Goal: Task Accomplishment & Management: Use online tool/utility

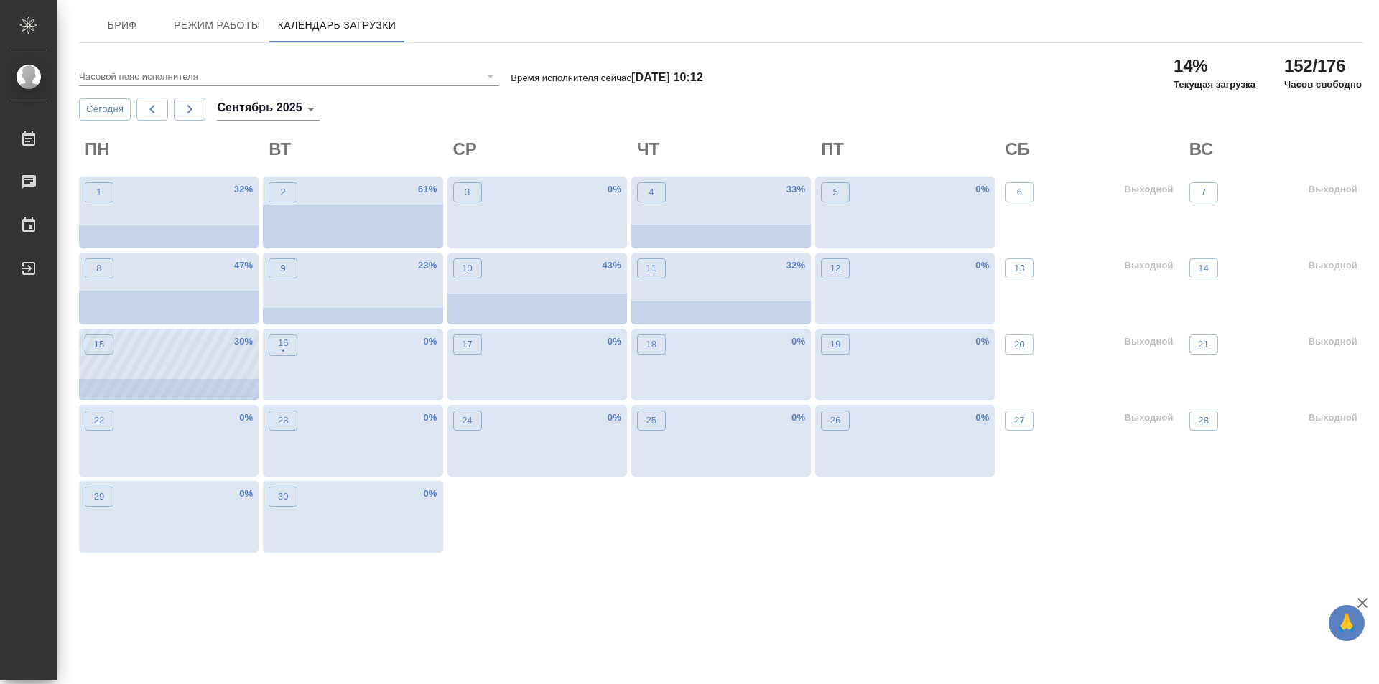
click at [160, 387] on div "15 30 %" at bounding box center [169, 365] width 180 height 72
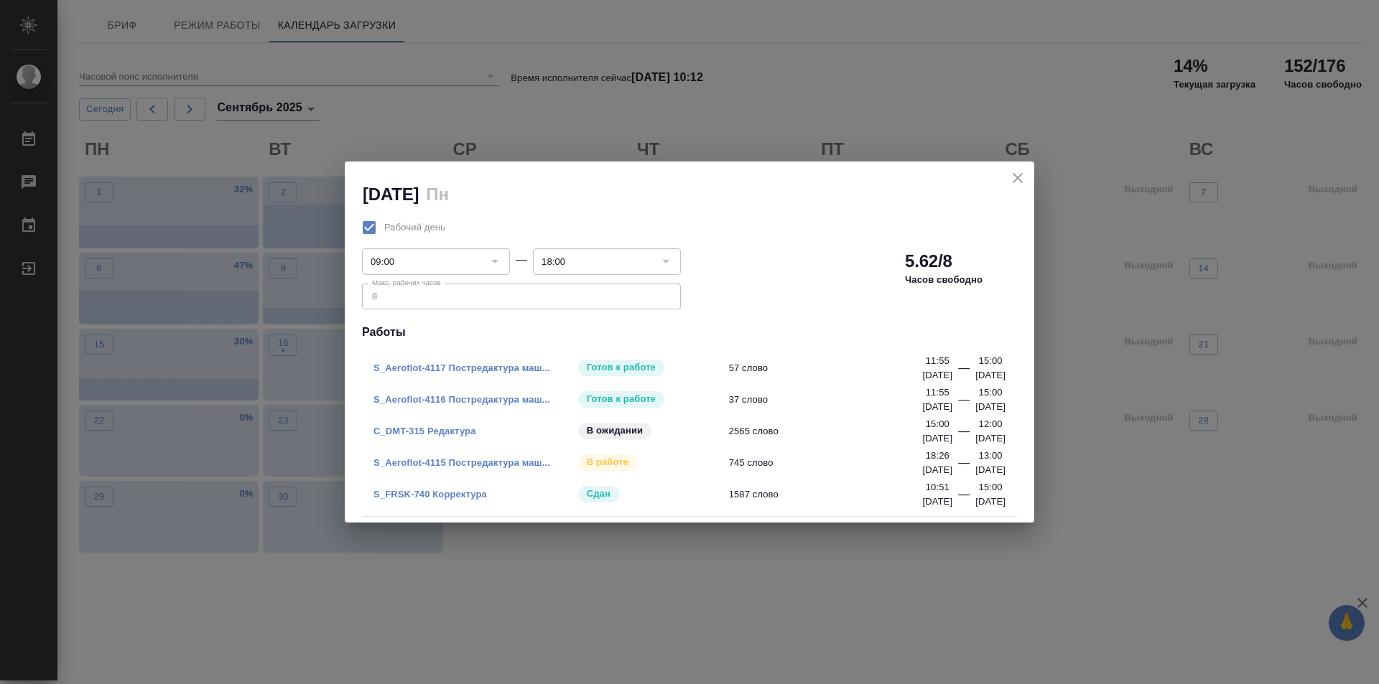
click at [457, 493] on link "S_FRSK-740 Корректура" at bounding box center [429, 494] width 113 height 11
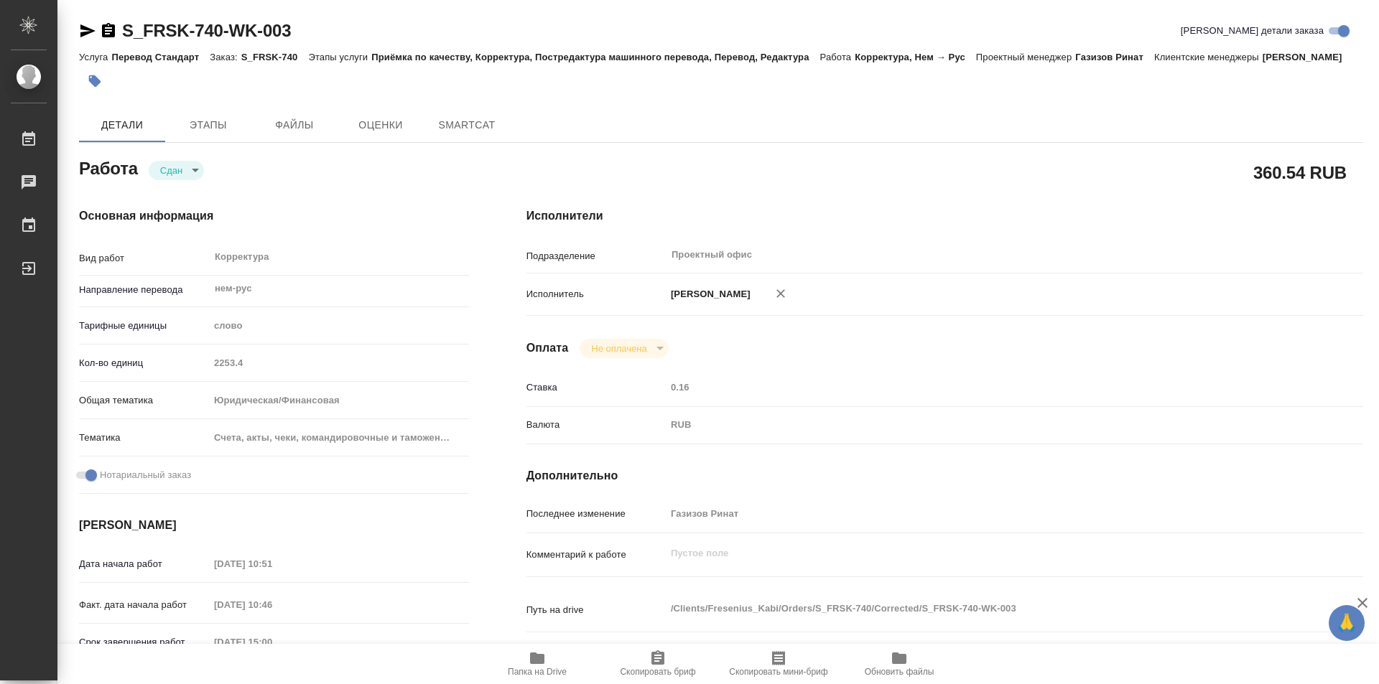
type textarea "x"
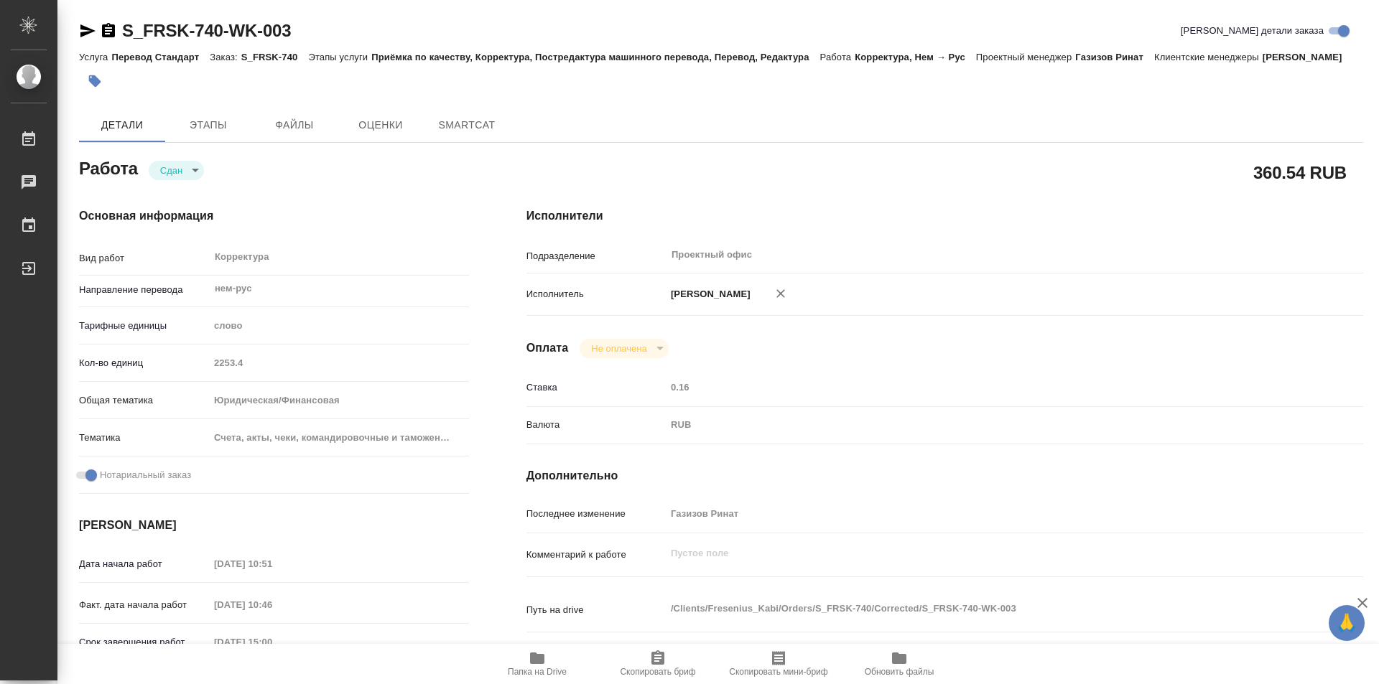
type textarea "x"
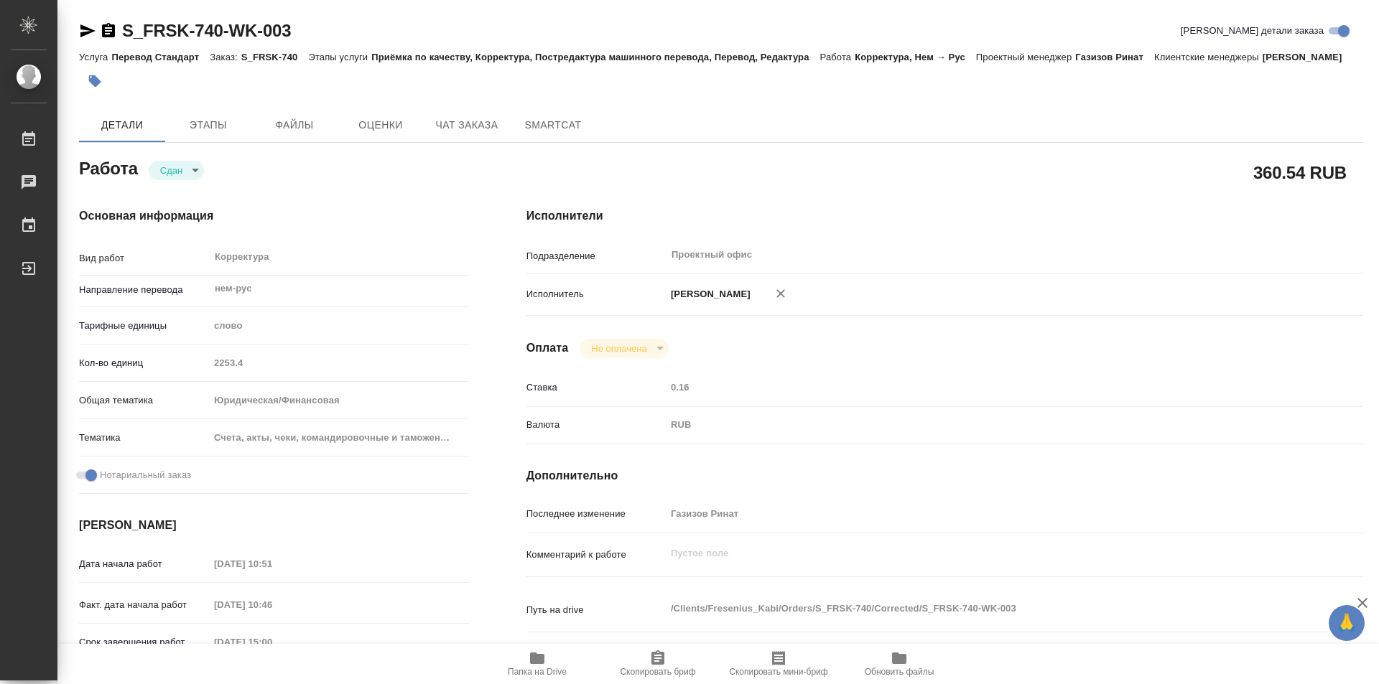
type textarea "x"
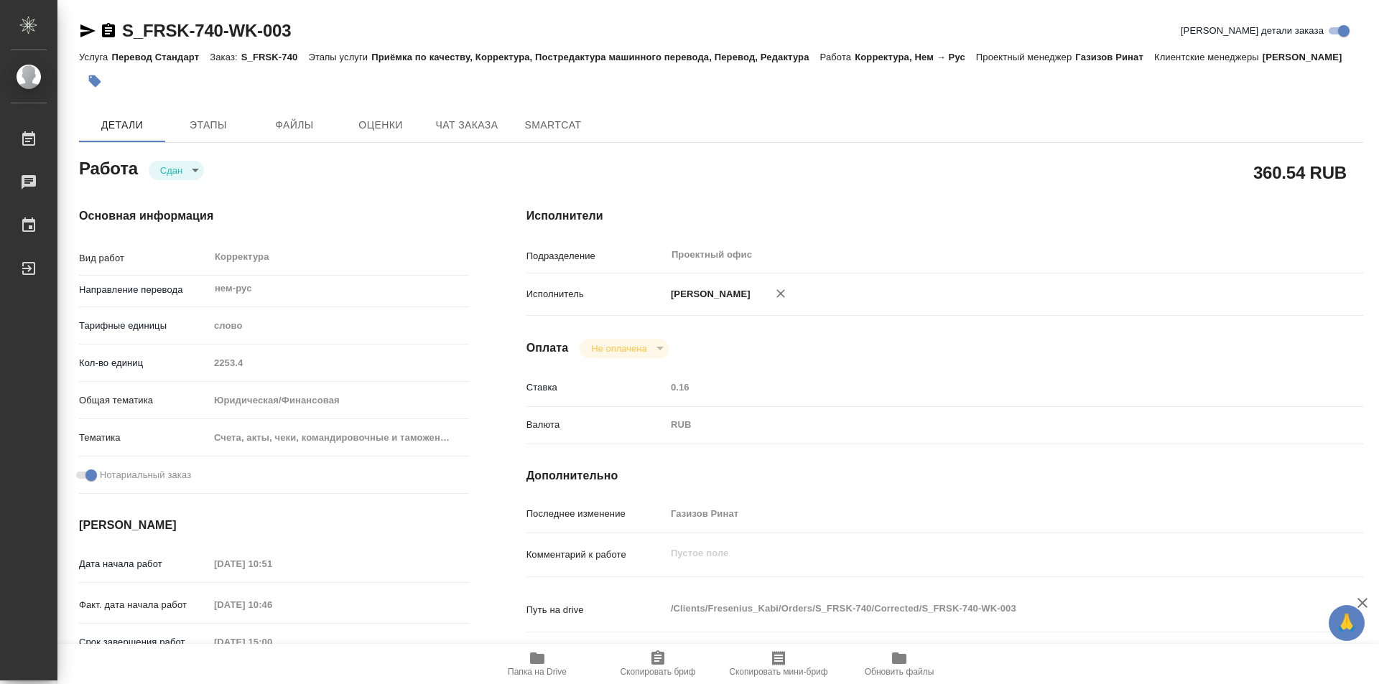
click at [159, 376] on div "Кол-во единиц 2253.4" at bounding box center [274, 362] width 390 height 25
type textarea "x"
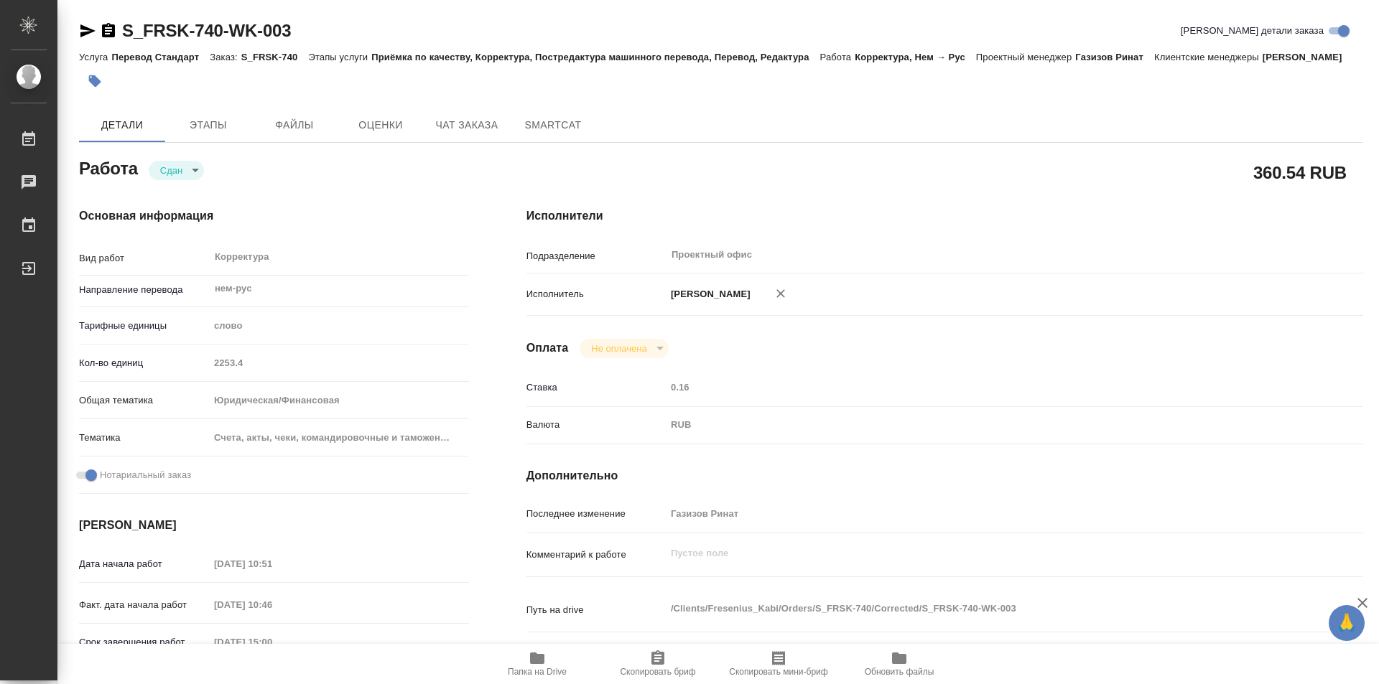
type textarea "x"
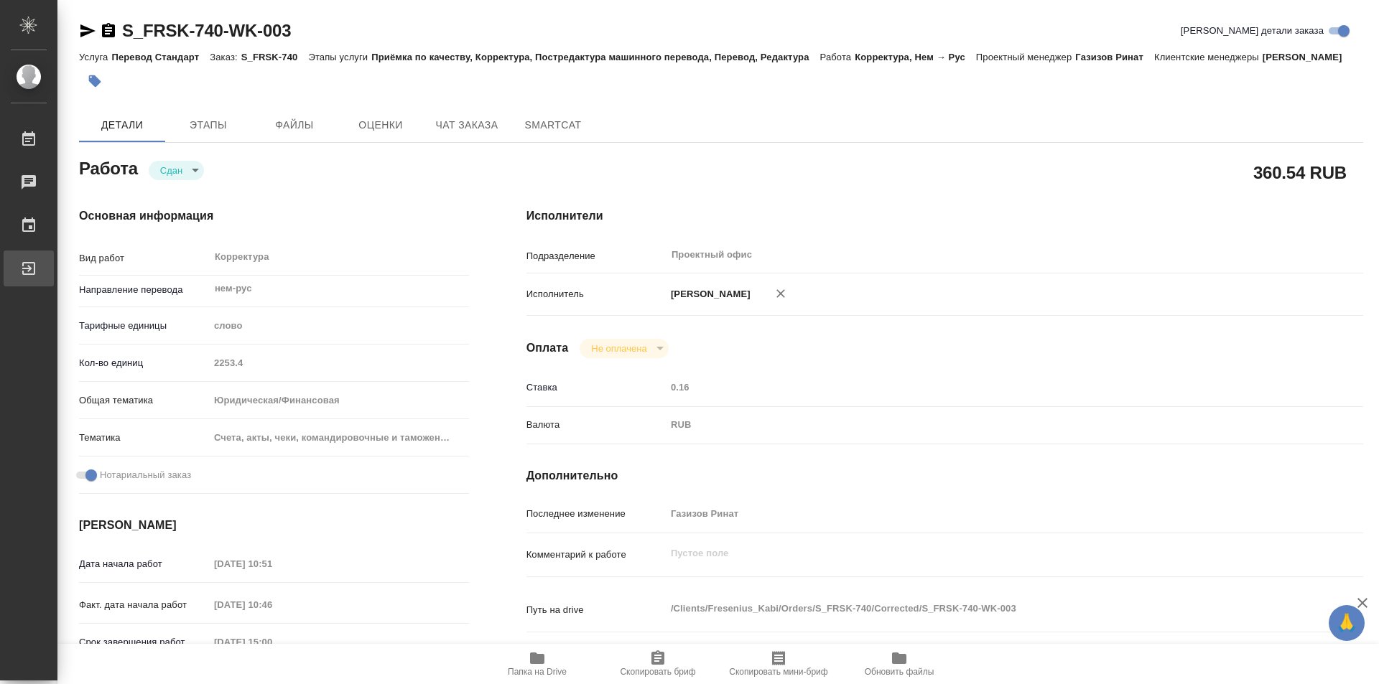
type textarea "x"
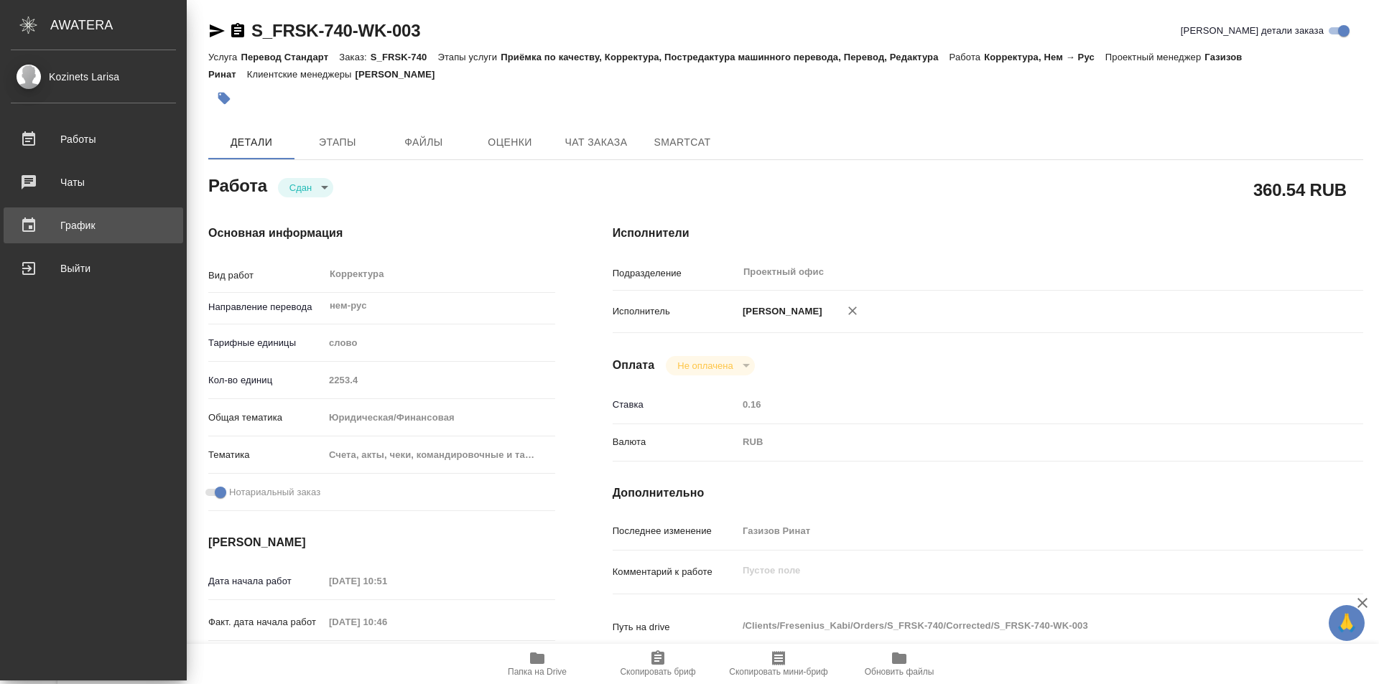
type textarea "x"
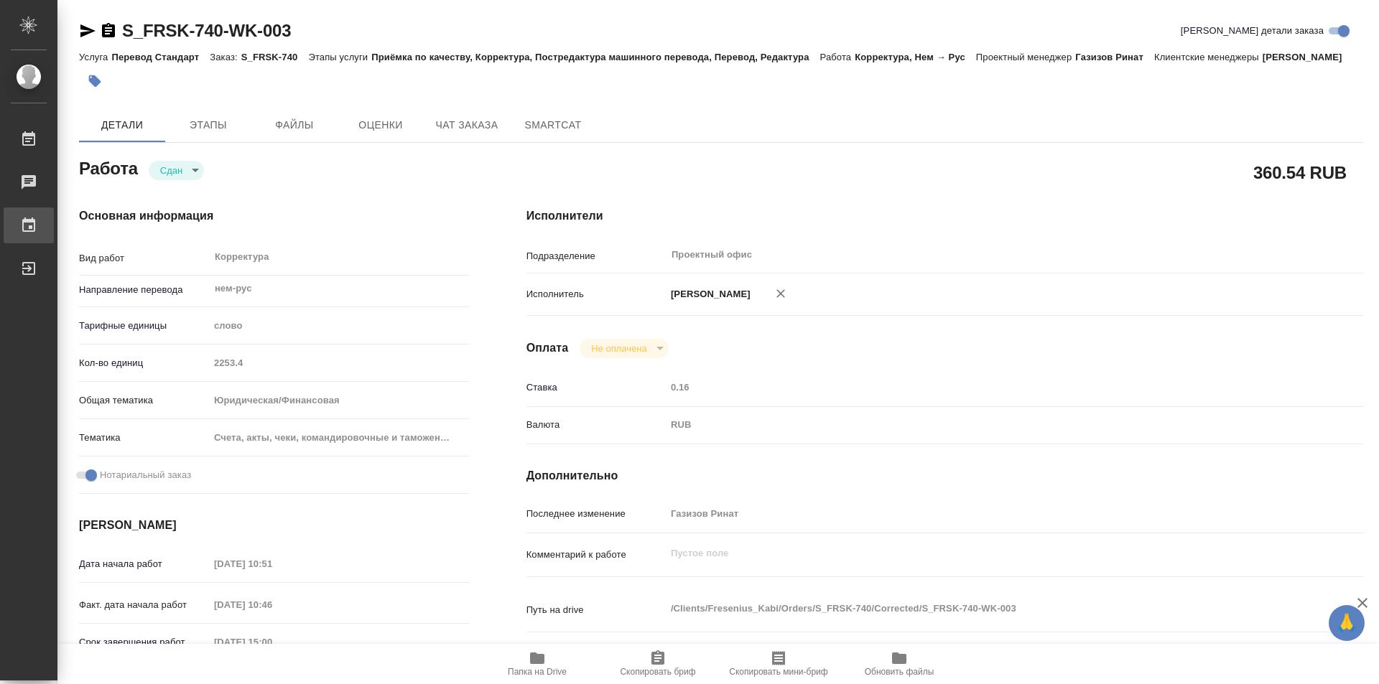
click at [29, 222] on div "График" at bounding box center [11, 226] width 36 height 22
type textarea "x"
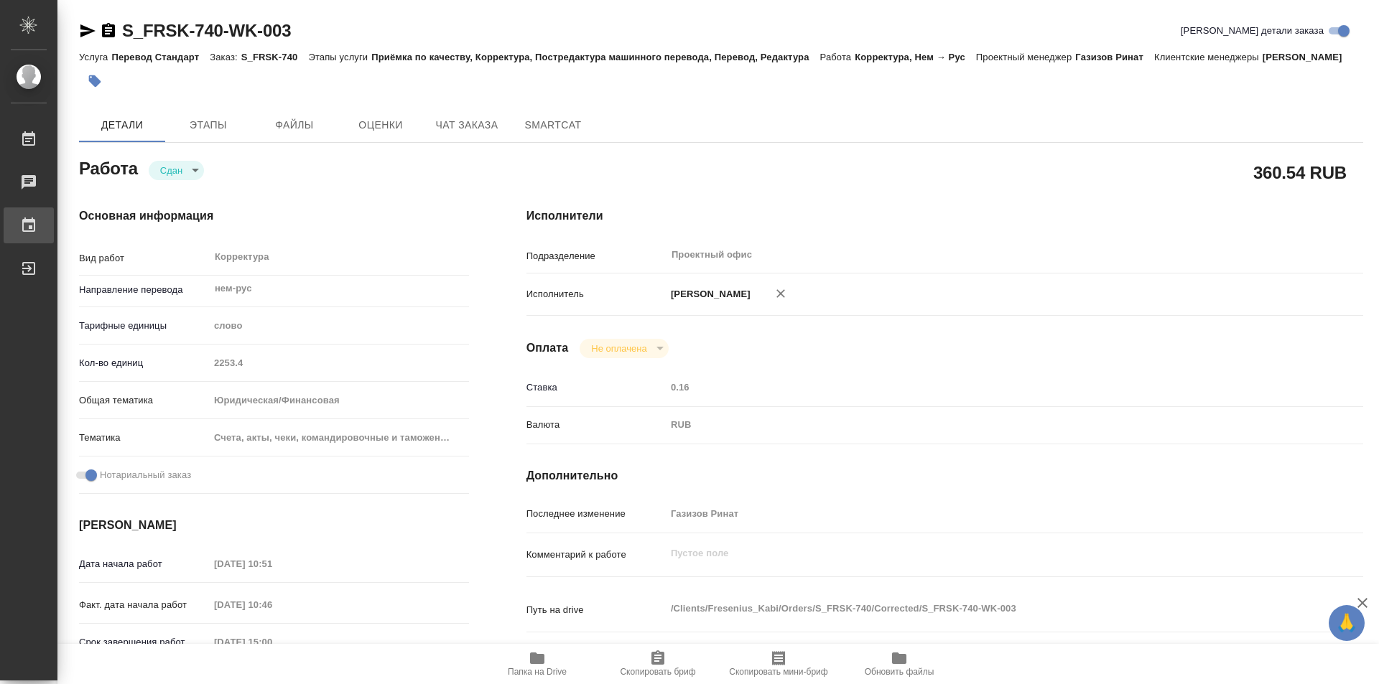
type textarea "x"
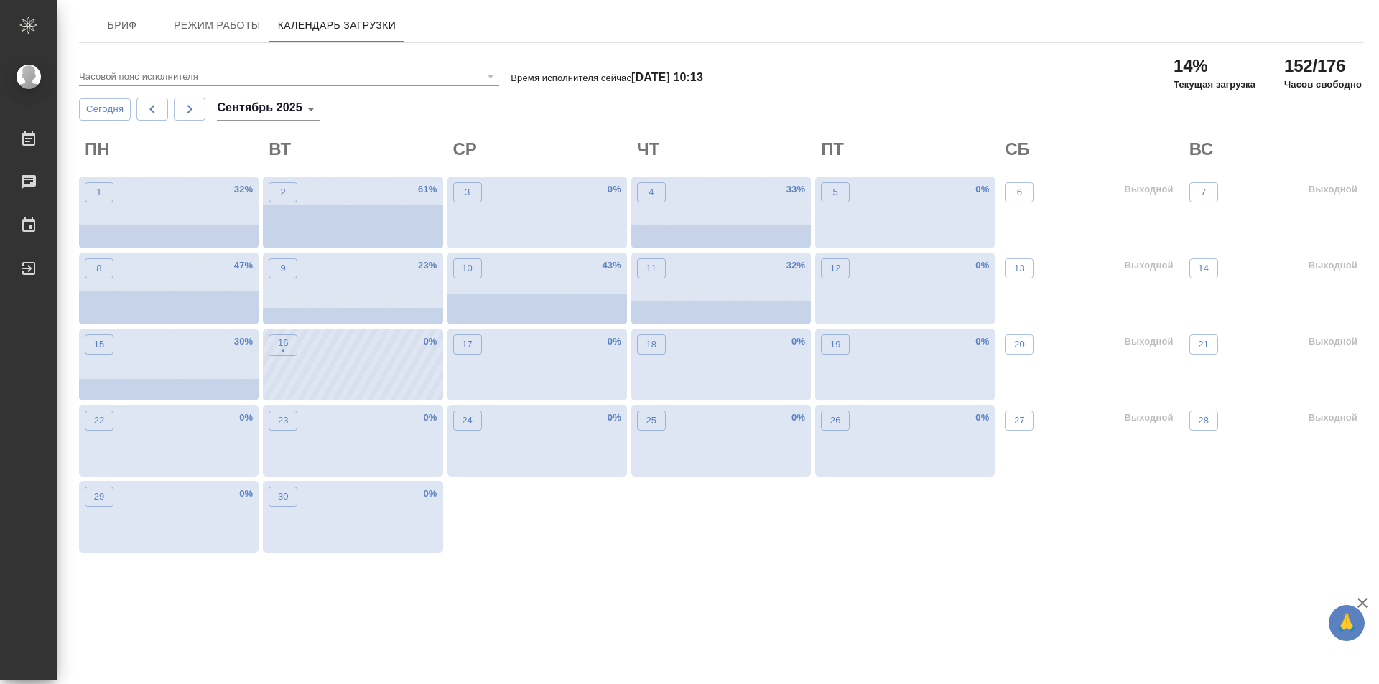
click at [368, 353] on div "16 • 0 %" at bounding box center [353, 365] width 180 height 72
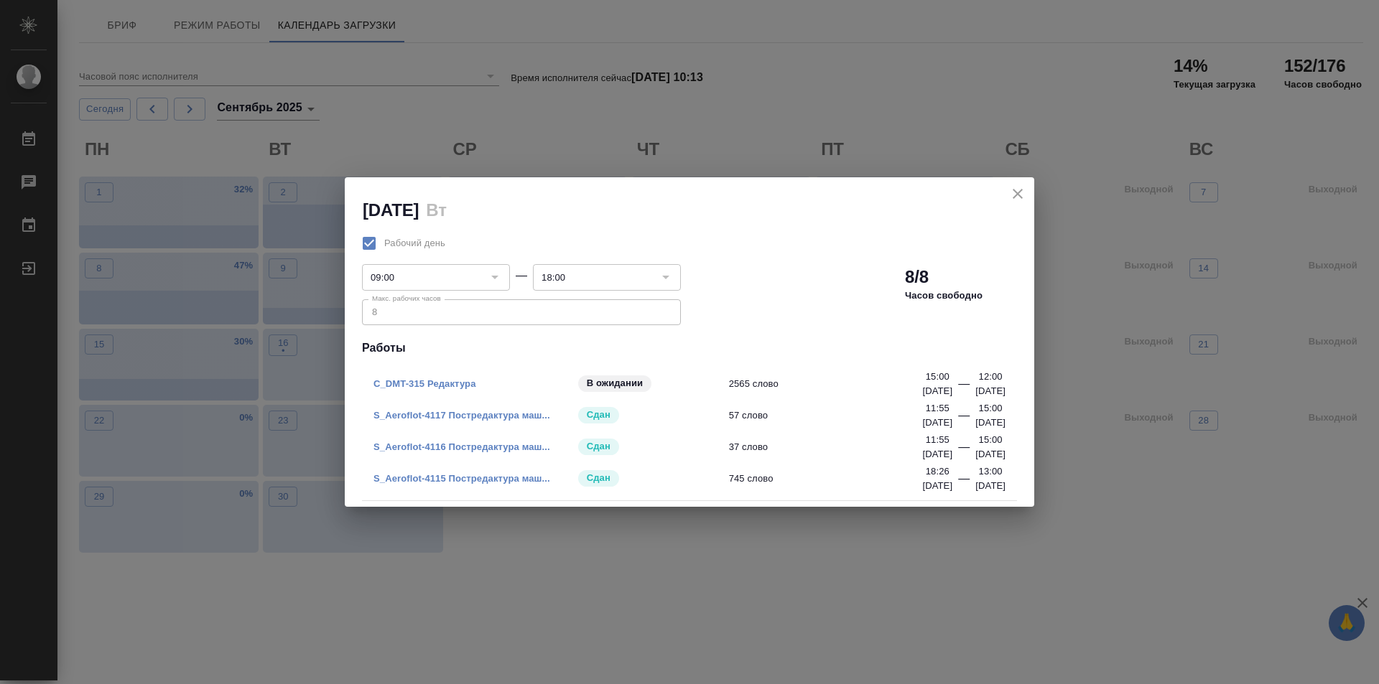
click at [432, 381] on link "C_DMT-315 Редактура" at bounding box center [424, 383] width 103 height 11
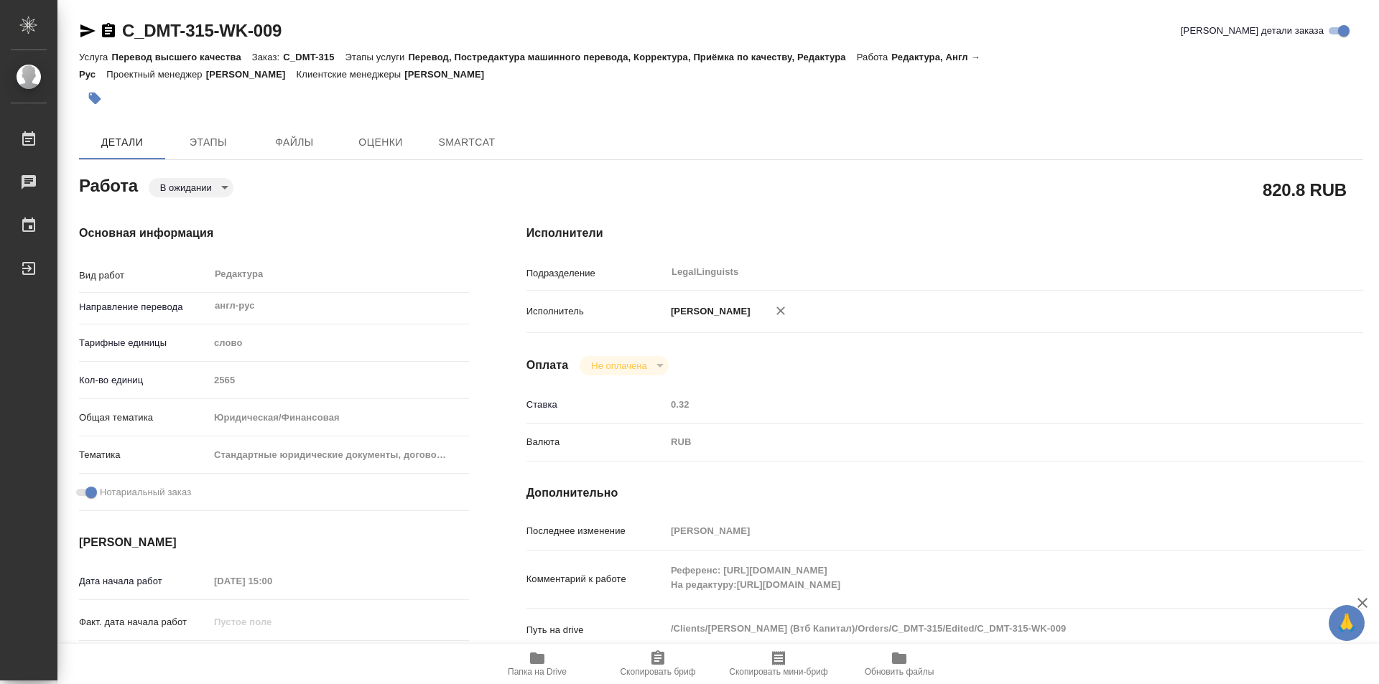
type textarea "x"
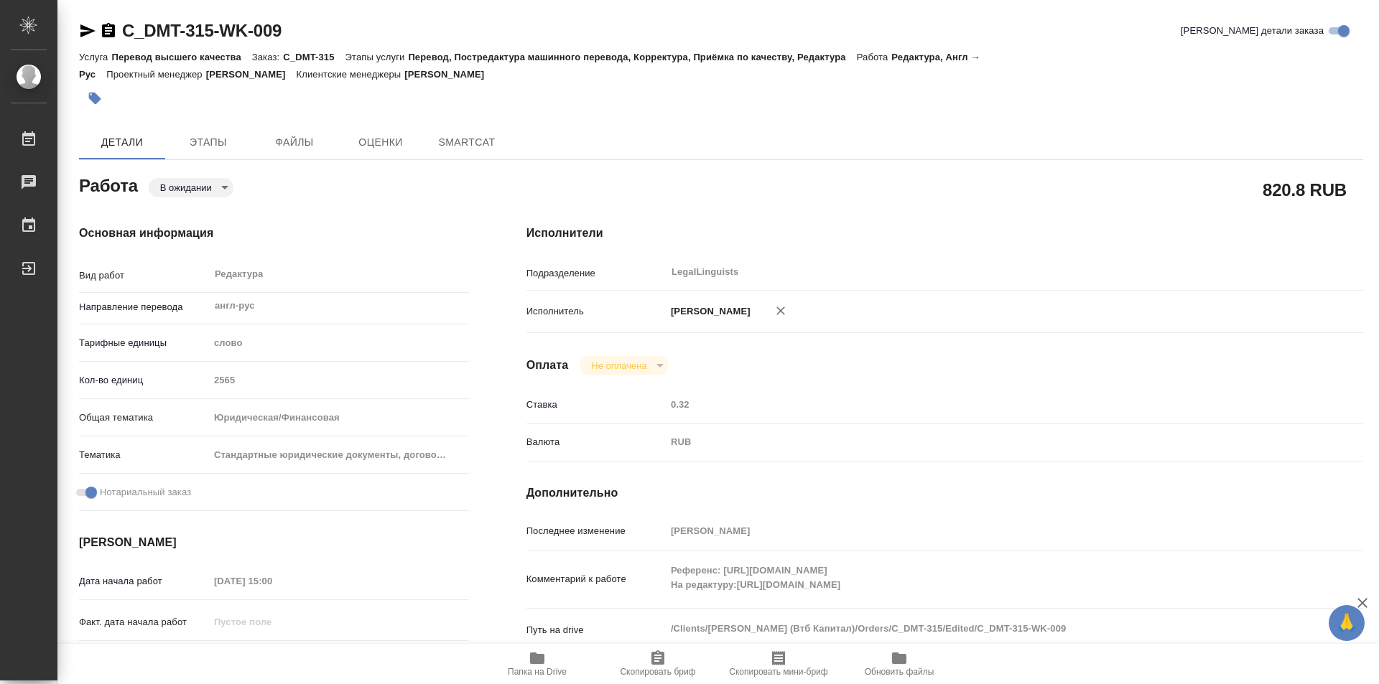
type textarea "x"
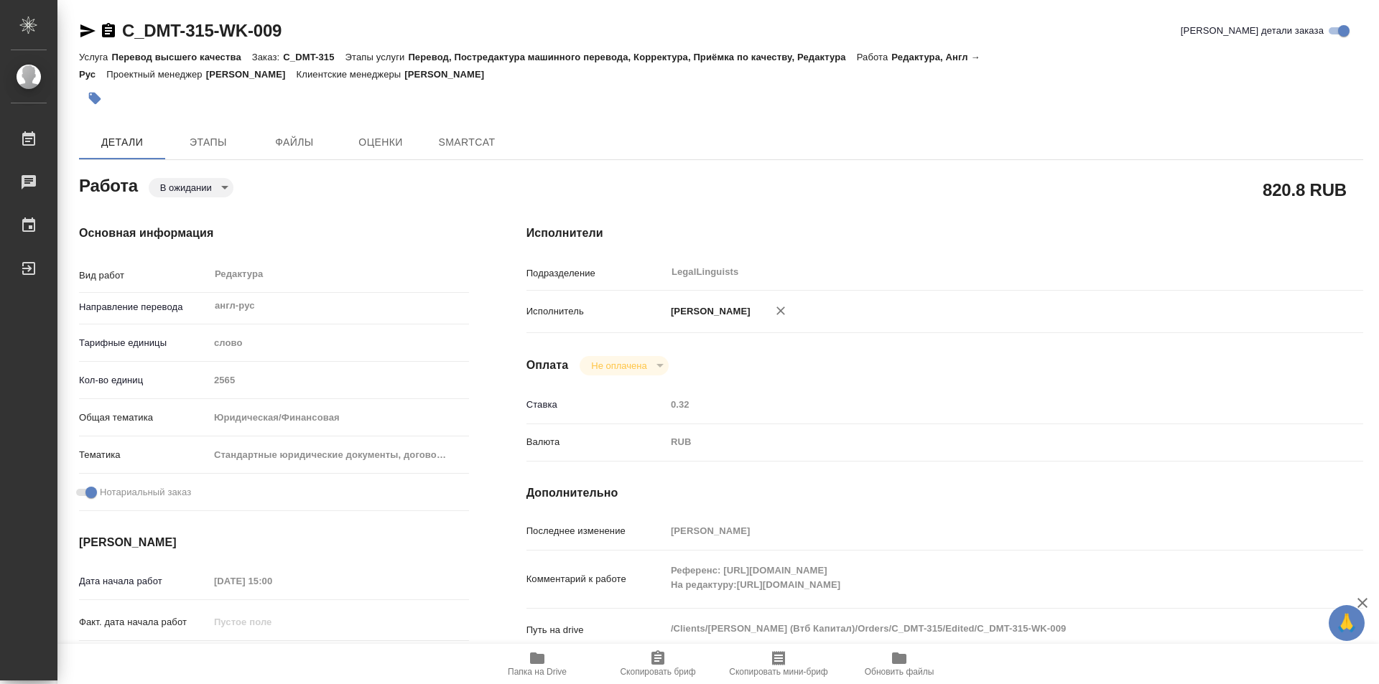
type textarea "x"
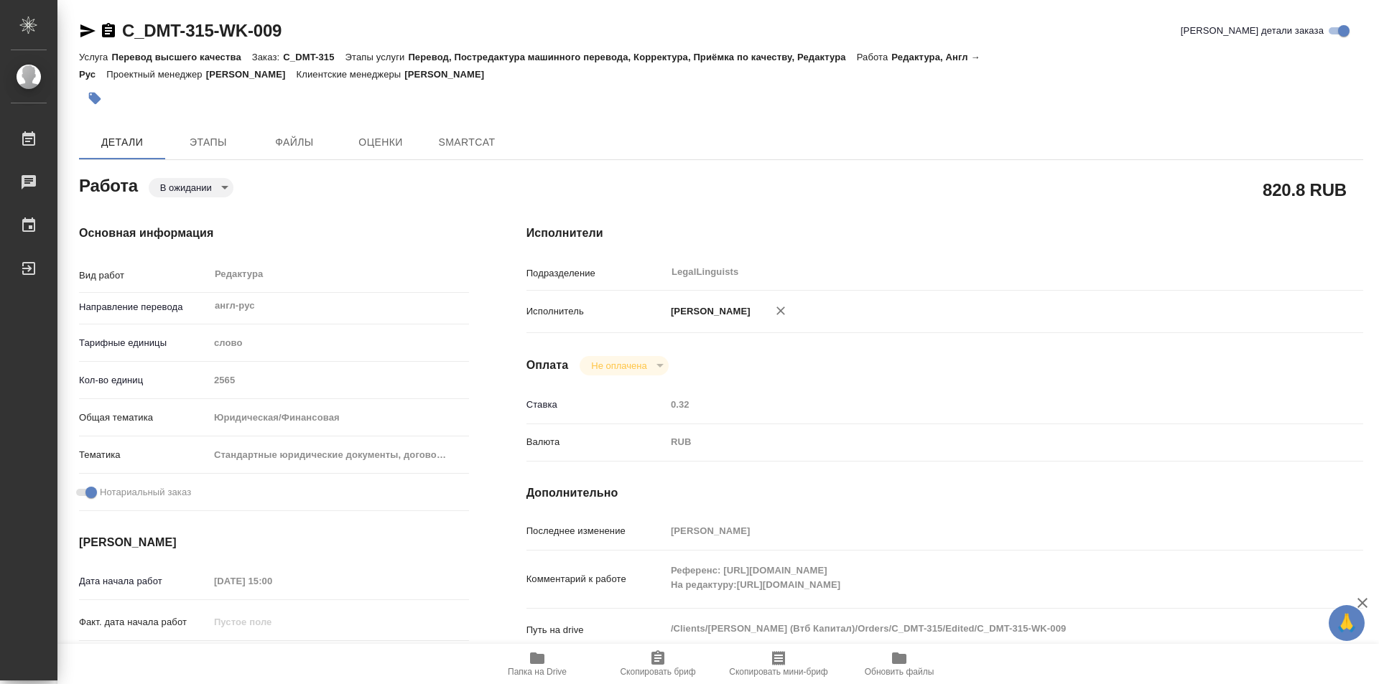
type textarea "x"
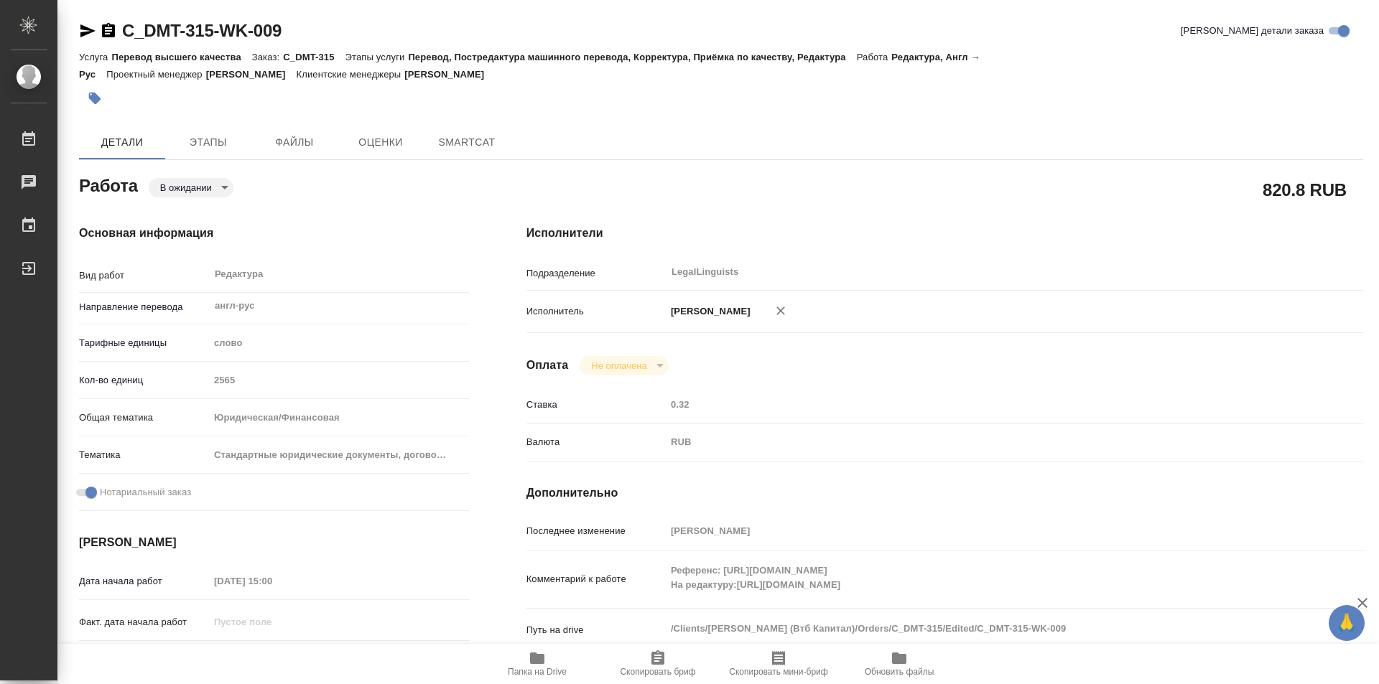
type textarea "x"
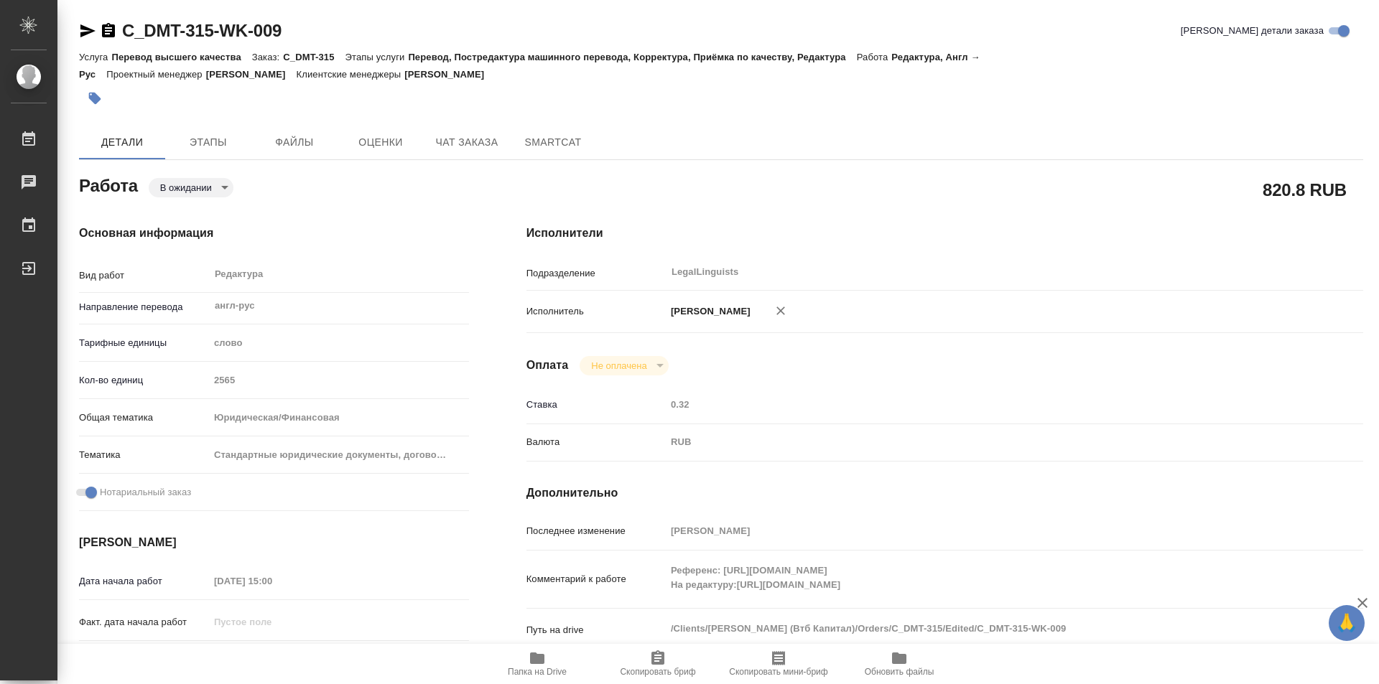
scroll to position [144, 0]
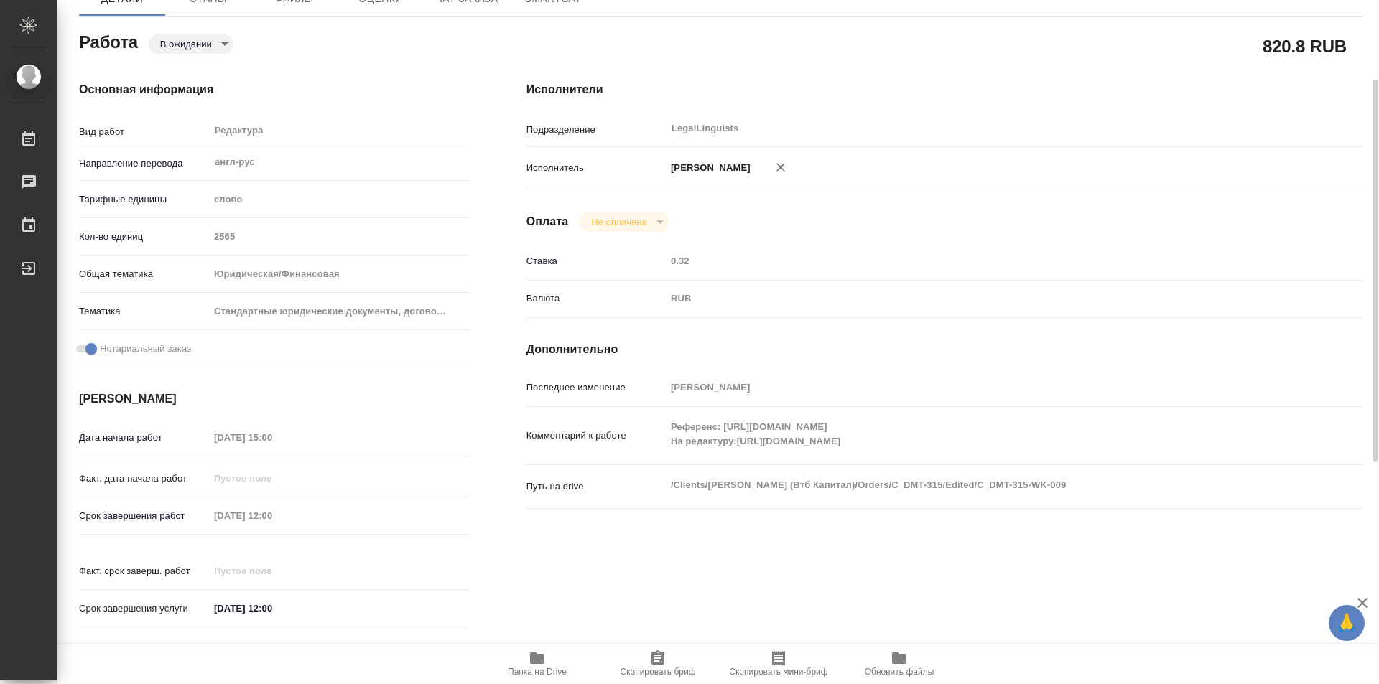
type textarea "x"
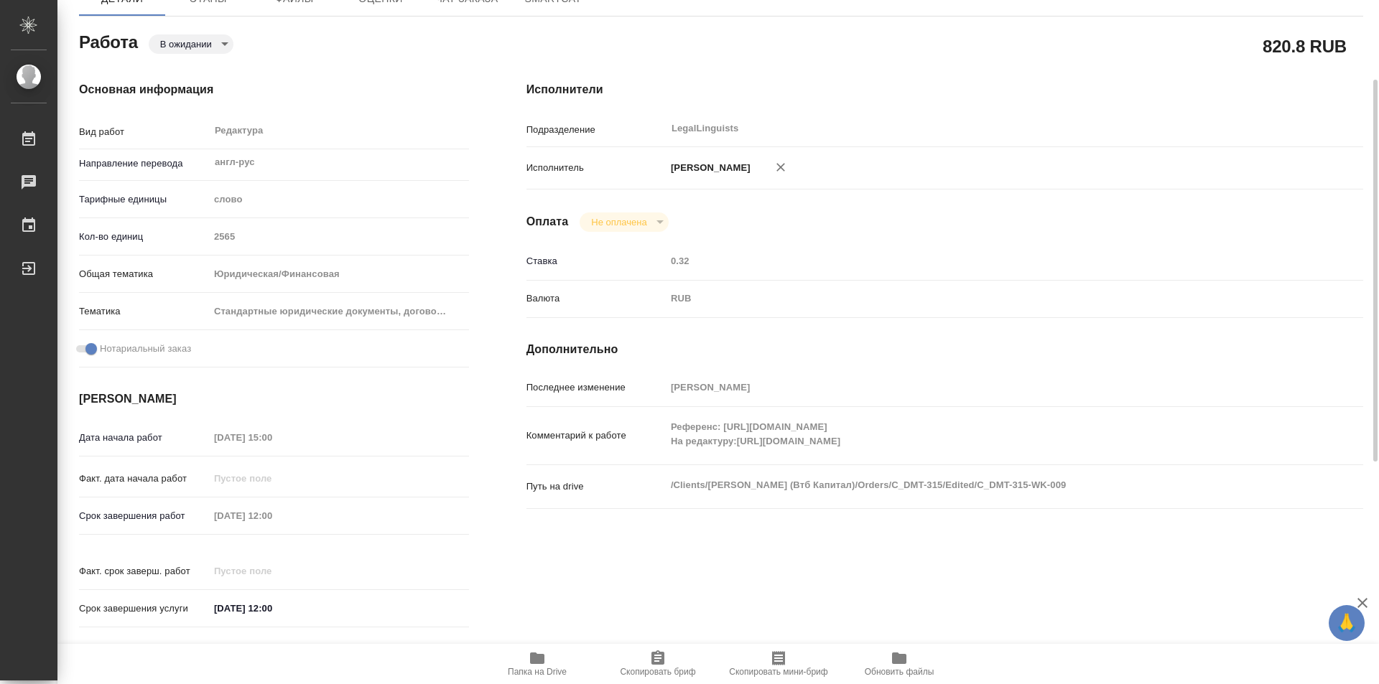
type textarea "x"
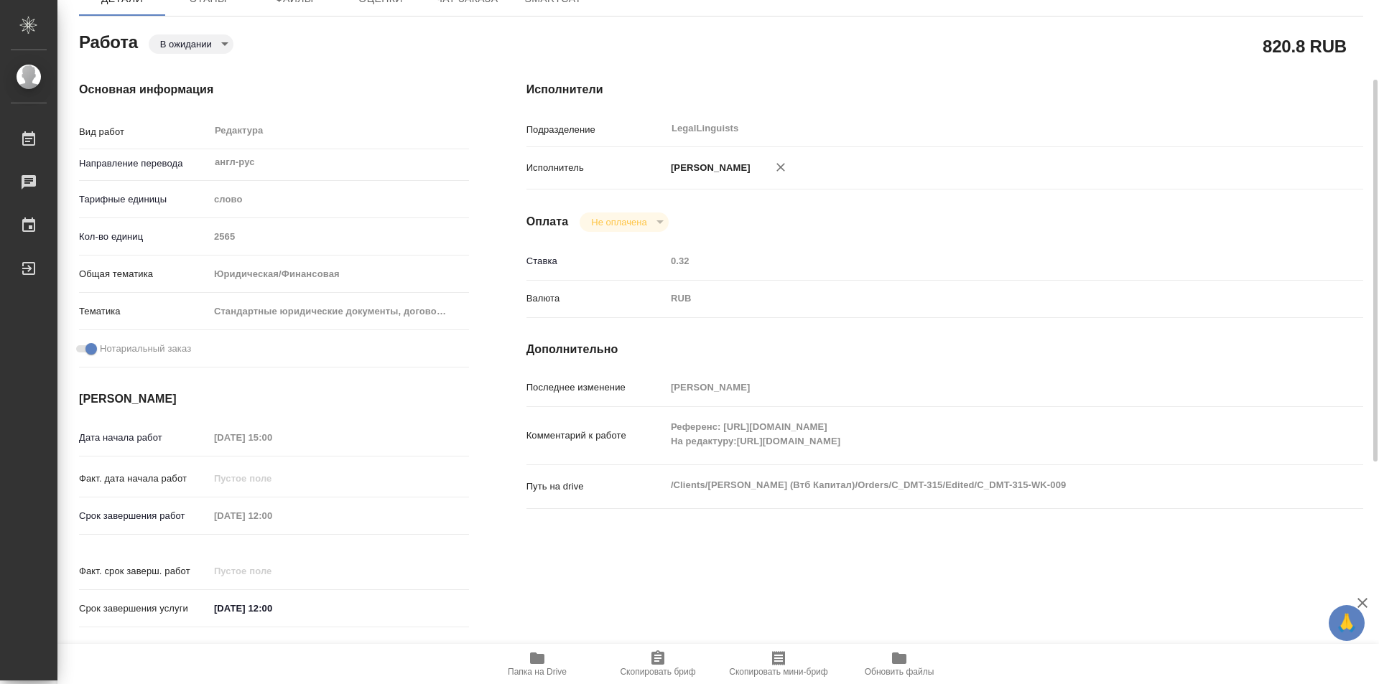
click at [541, 660] on icon "button" at bounding box center [537, 658] width 14 height 11
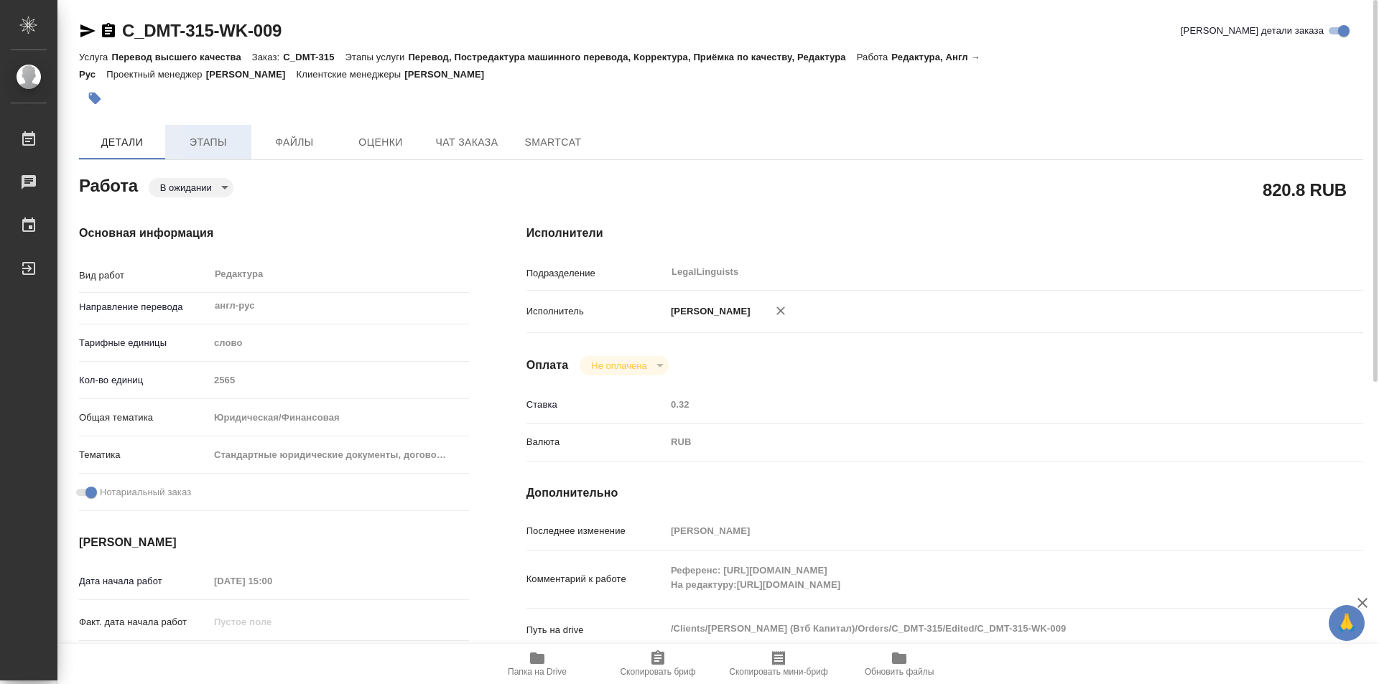
click at [210, 147] on span "Этапы" at bounding box center [208, 143] width 69 height 18
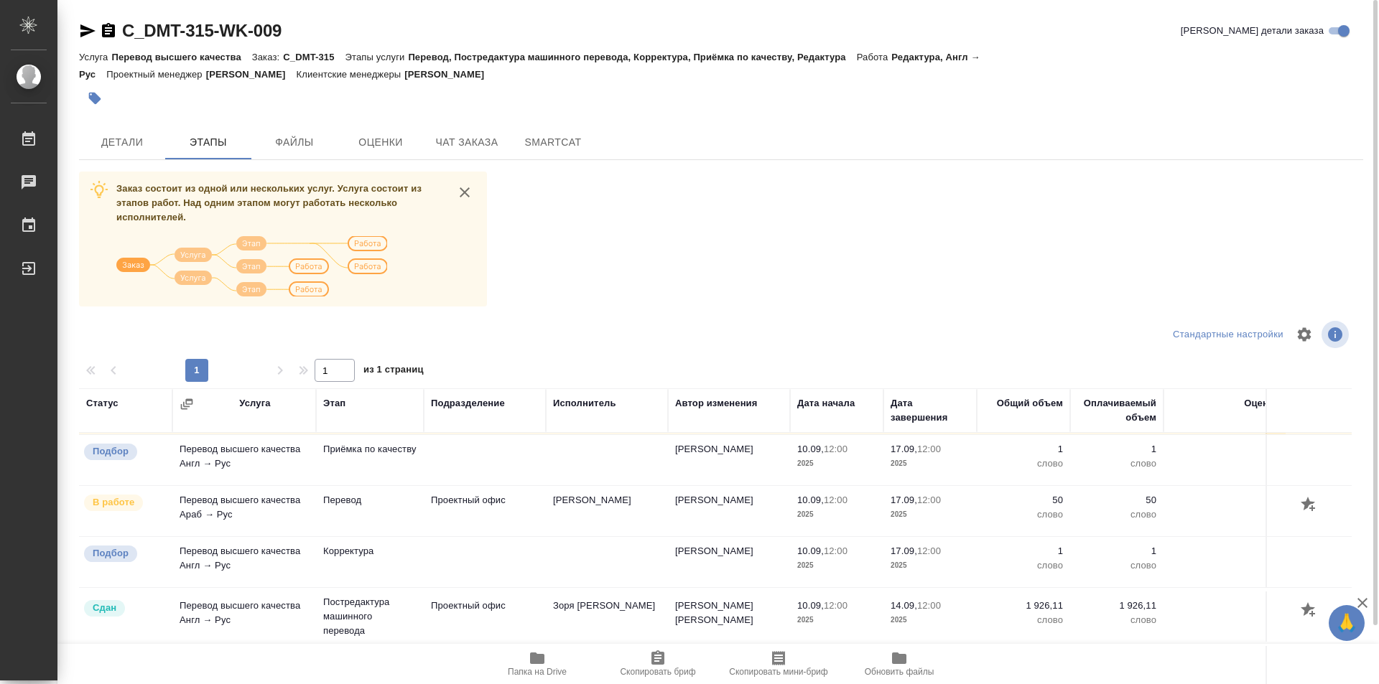
scroll to position [318, 0]
